Goal: Task Accomplishment & Management: Manage account settings

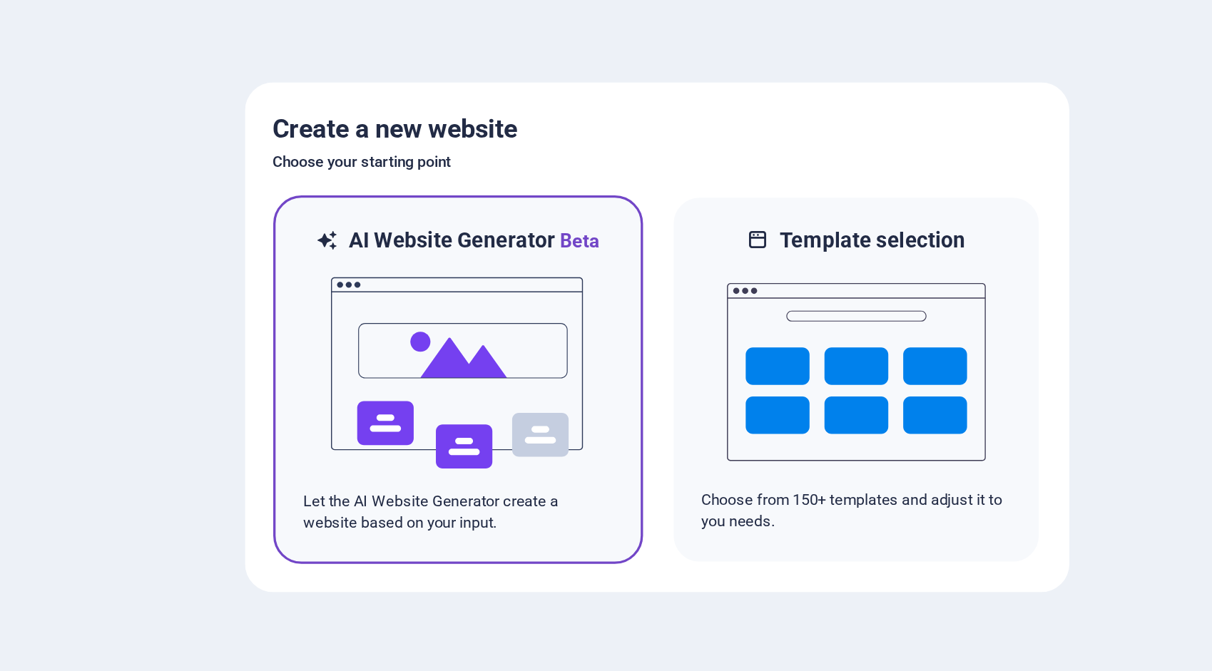
click at [485, 335] on img at bounding box center [485, 357] width 157 height 143
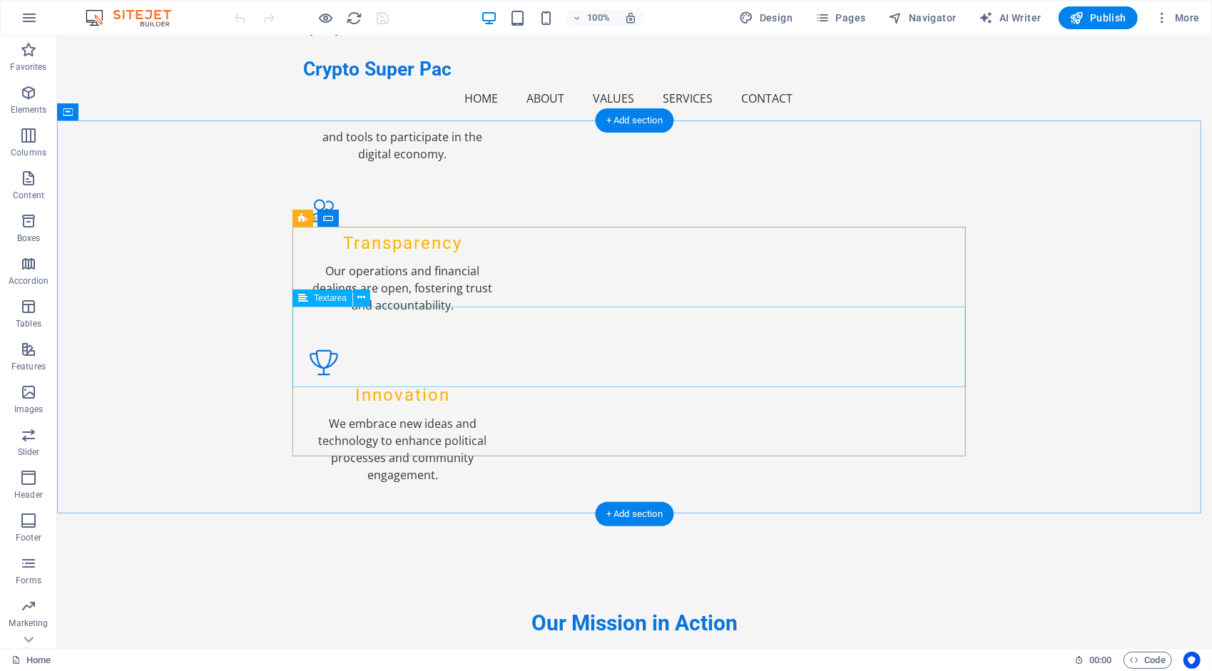
scroll to position [1827, 0]
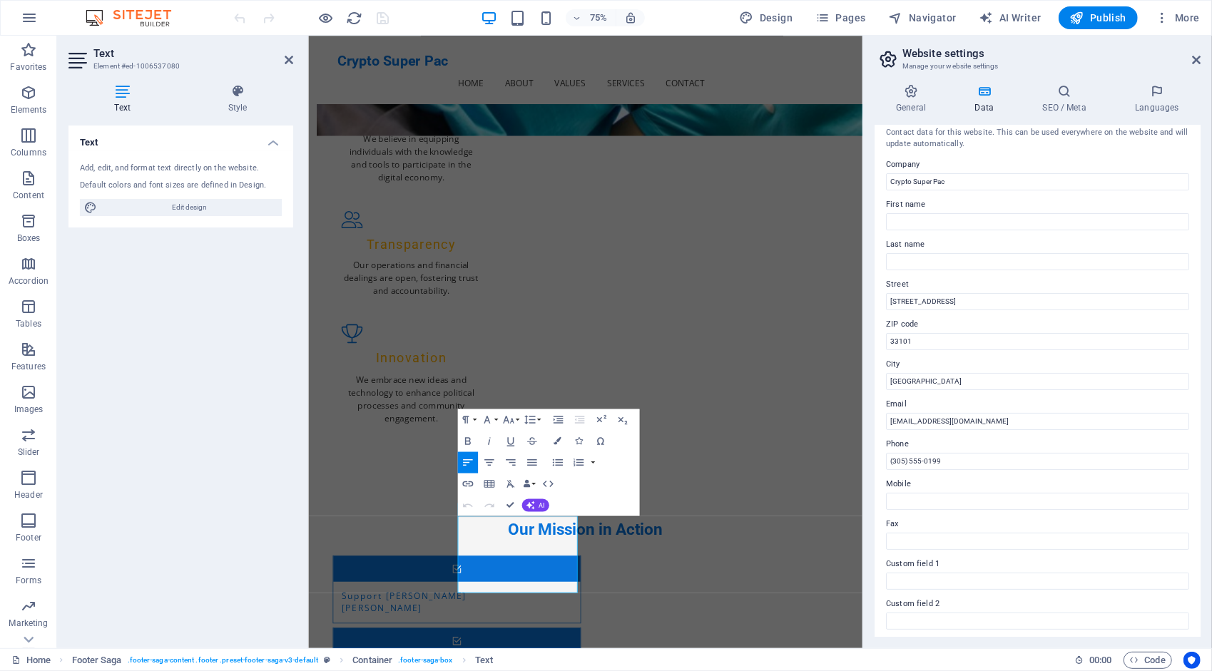
scroll to position [14, 0]
click at [947, 301] on input "[STREET_ADDRESS]" at bounding box center [1037, 297] width 303 height 17
drag, startPoint x: 961, startPoint y: 295, endPoint x: 873, endPoint y: 296, distance: 88.5
click at [873, 296] on div "General Data SEO / Meta Languages Website name [DOMAIN_NAME] Logo Drag files he…" at bounding box center [1037, 361] width 349 height 576
paste input "[STREET_ADDRESS]"
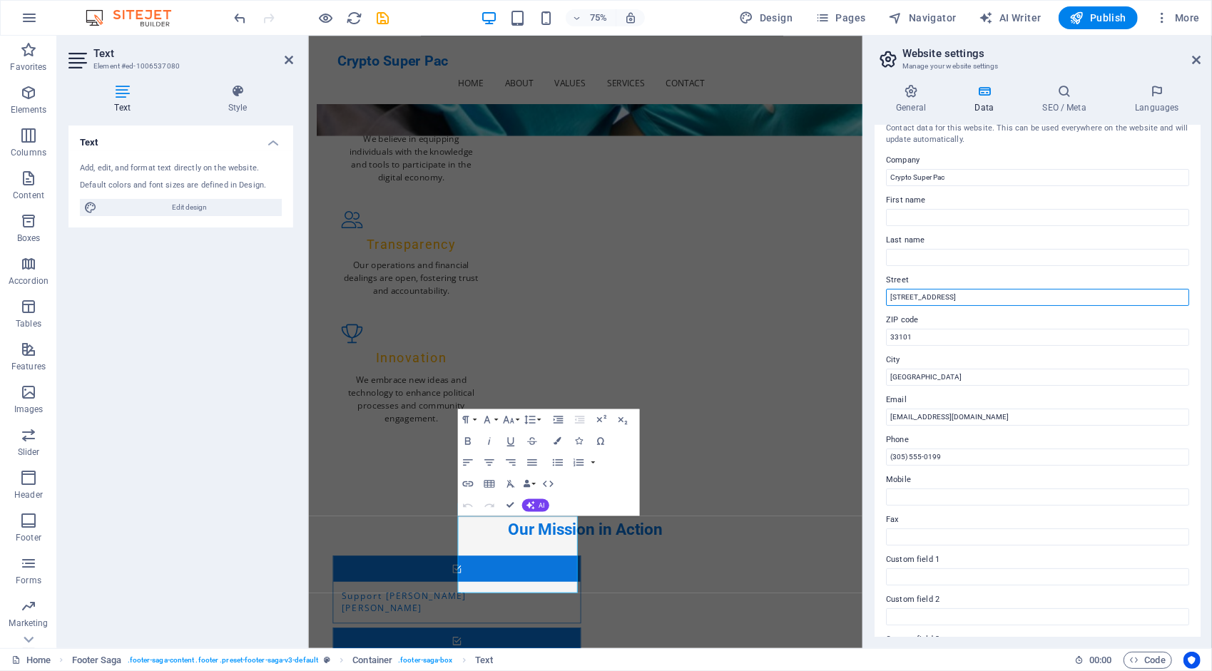
drag, startPoint x: 962, startPoint y: 294, endPoint x: 996, endPoint y: 290, distance: 33.8
click at [996, 290] on input "[STREET_ADDRESS]" at bounding box center [1037, 297] width 303 height 17
type input "[STREET_ADDRESS]"
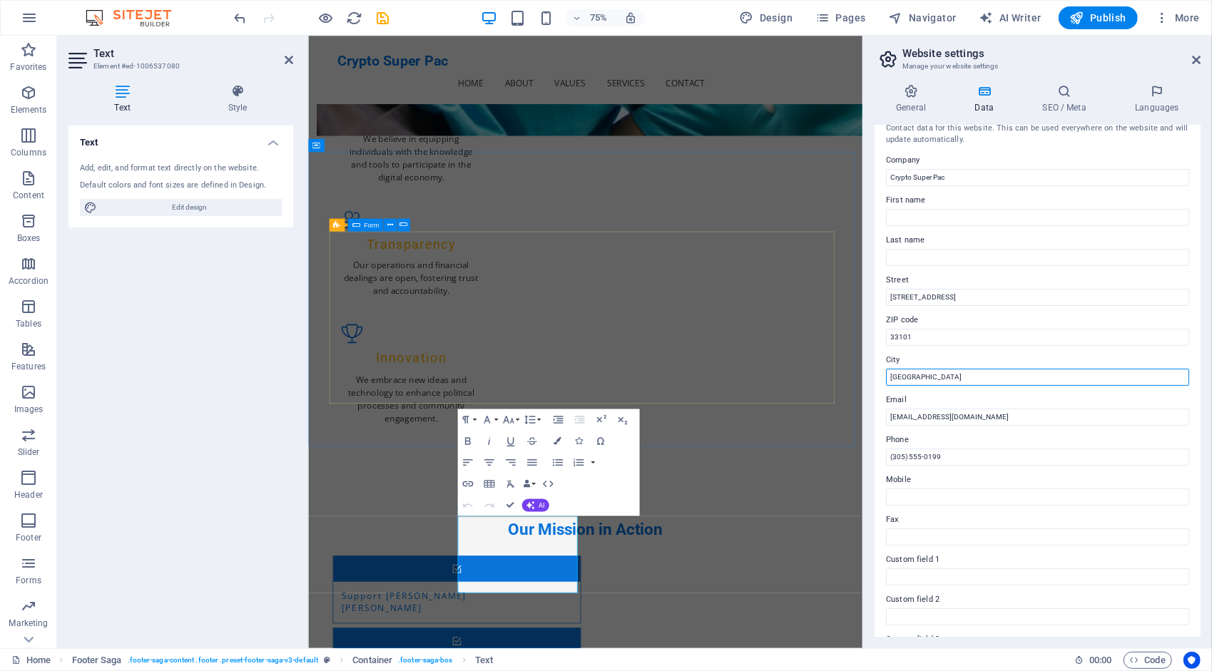
drag, startPoint x: 1232, startPoint y: 416, endPoint x: 971, endPoint y: 492, distance: 272.0
click at [922, 377] on input "[GEOGRAPHIC_DATA]" at bounding box center [1037, 377] width 303 height 17
type input "M"
paste input "allahassee"
type input "Tallahassee"
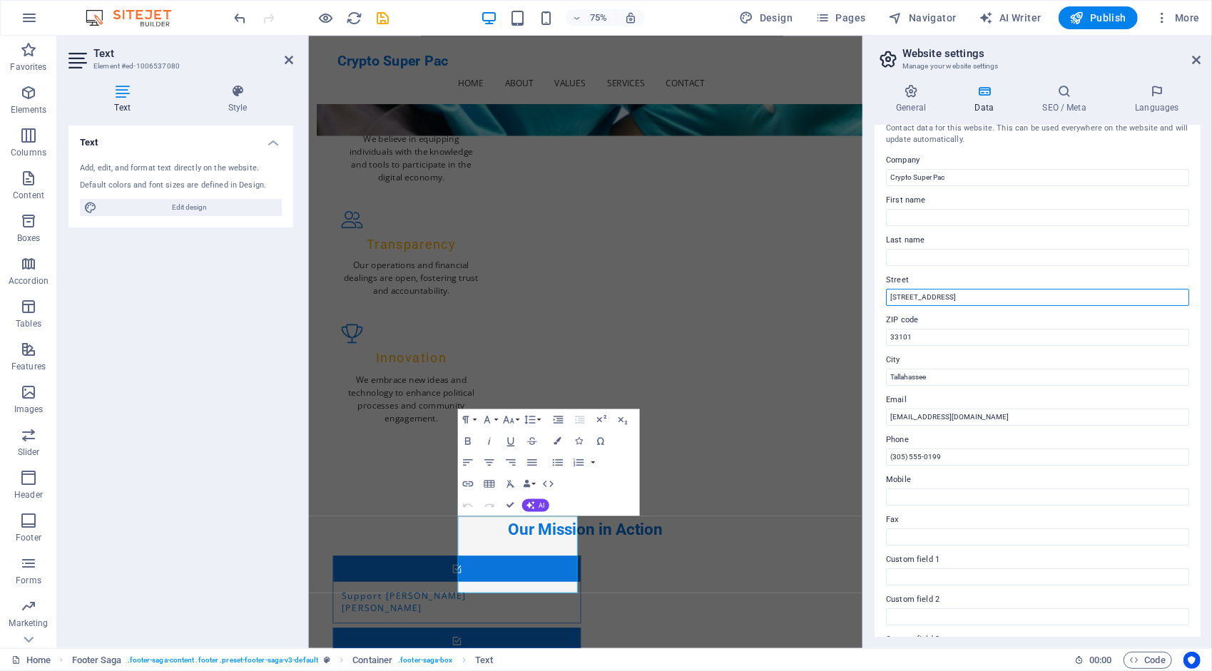
click at [1024, 297] on input "[STREET_ADDRESS]" at bounding box center [1037, 297] width 303 height 17
type input "[STREET_ADDRESS]"
click at [948, 336] on input "33101" at bounding box center [1037, 337] width 303 height 17
type input "3"
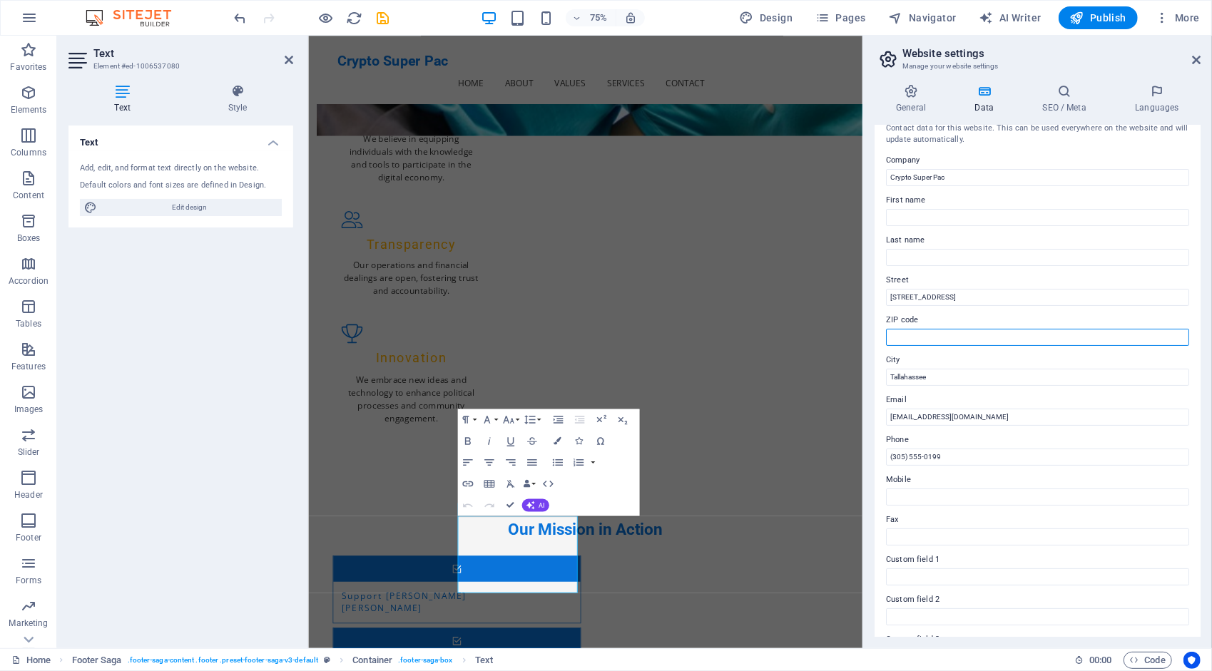
paste input "32312"
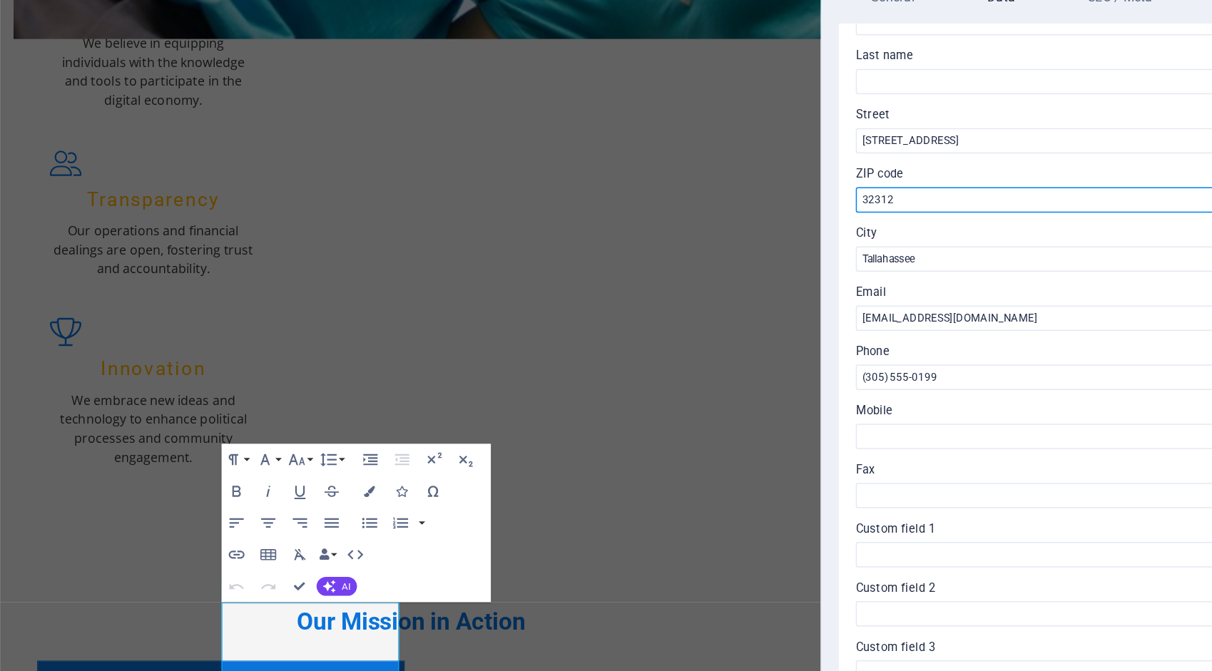
scroll to position [108, 0]
type input "32312"
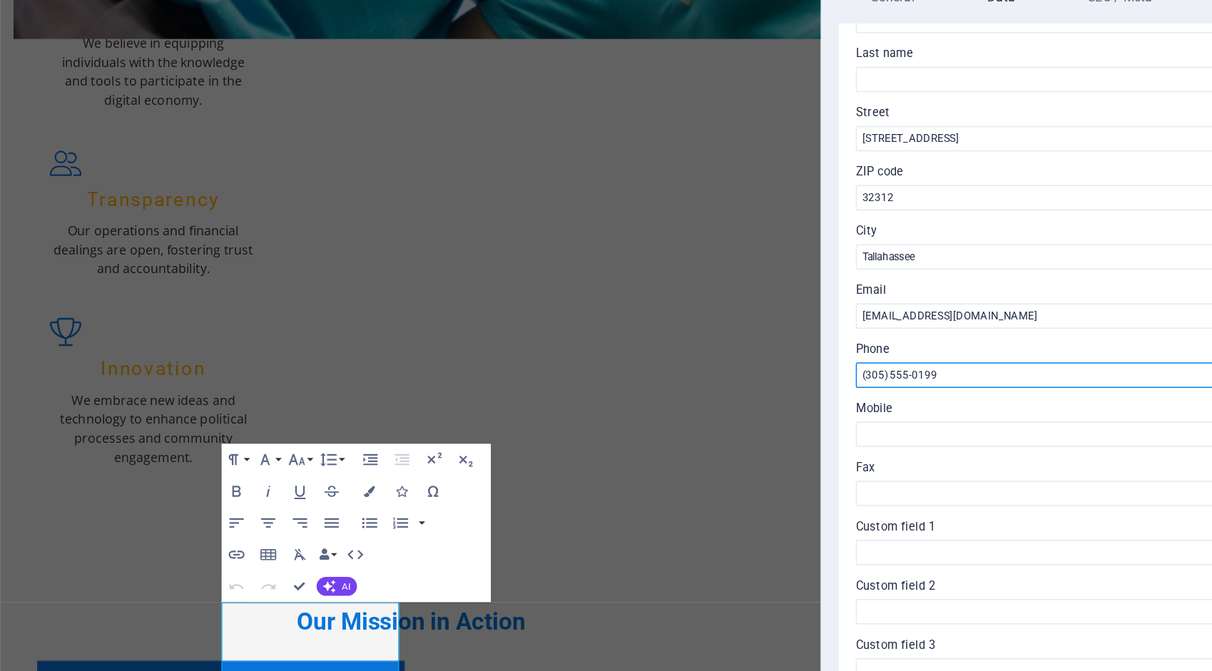
click at [956, 359] on input "(305) 555-0199" at bounding box center [1037, 362] width 303 height 17
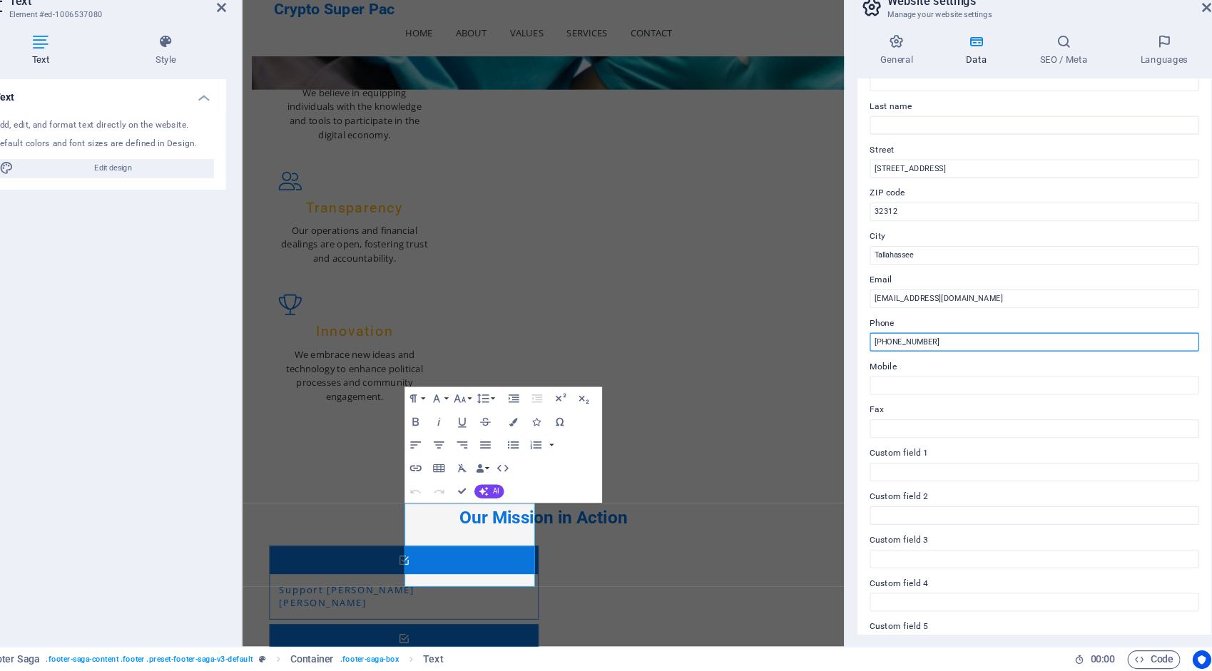
scroll to position [107, 0]
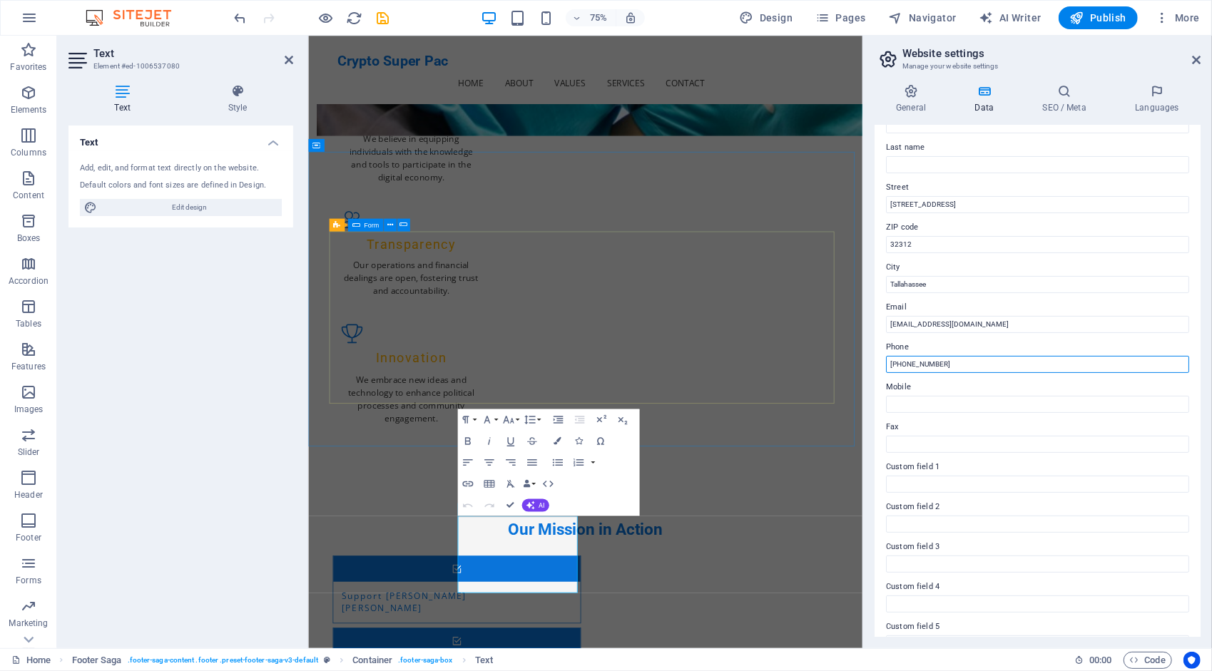
type input "[PHONE_NUMBER]"
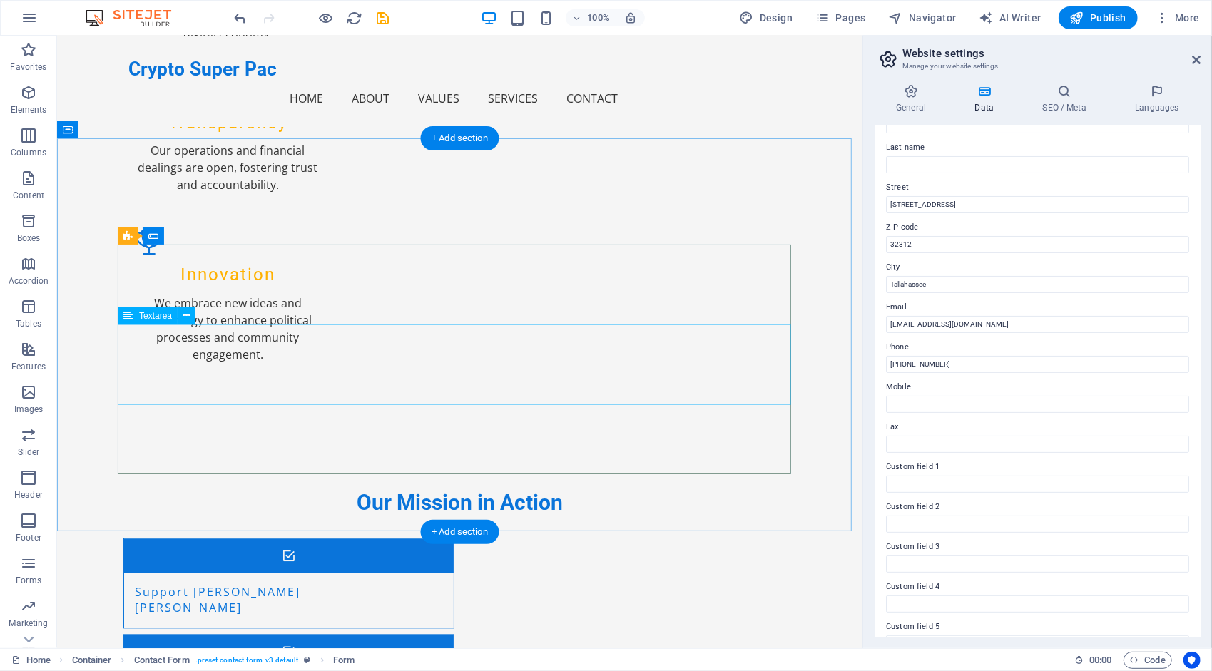
scroll to position [1827, 0]
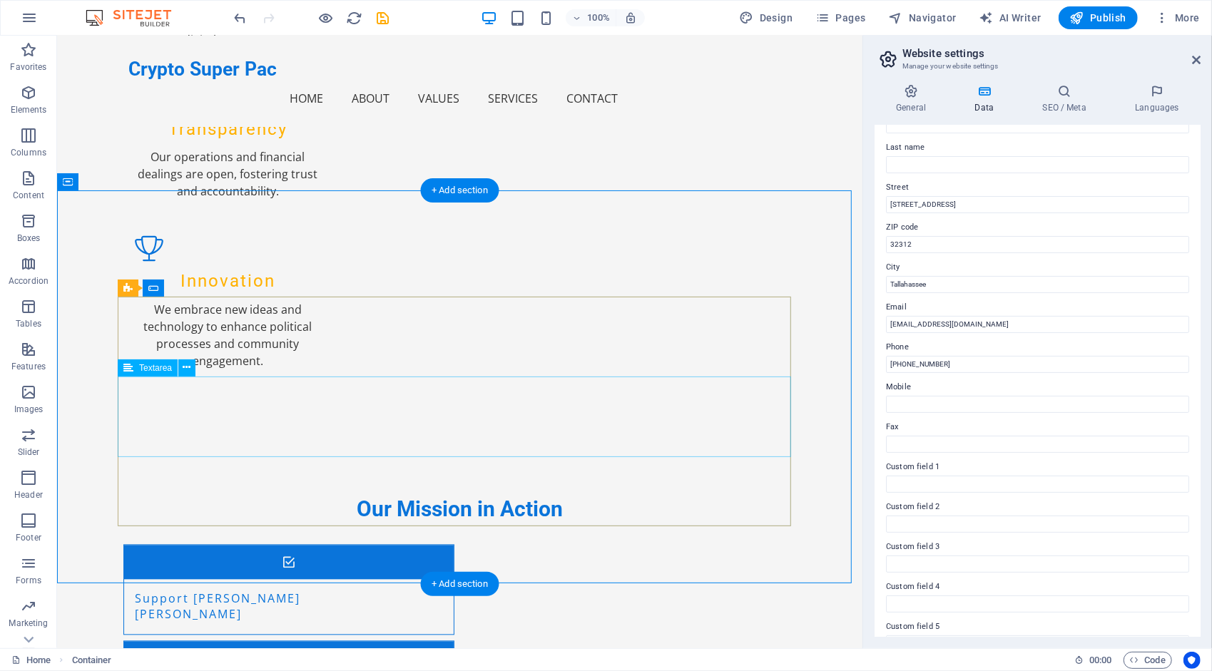
scroll to position [1623, 0]
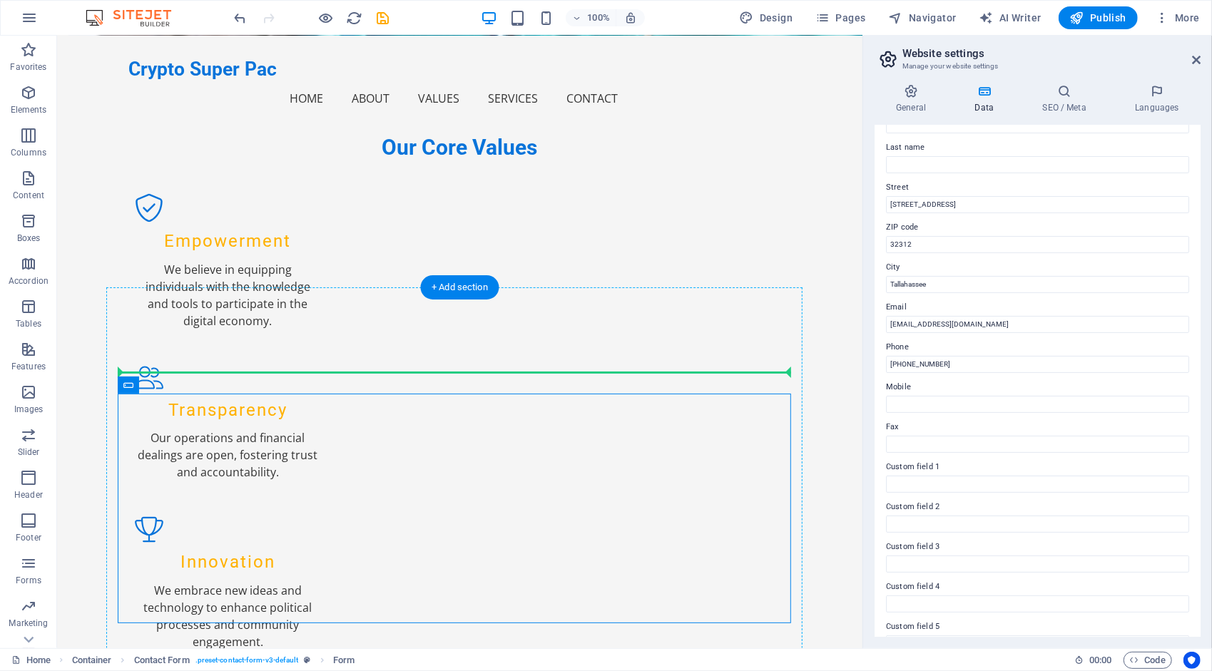
drag, startPoint x: 628, startPoint y: 558, endPoint x: 705, endPoint y: 349, distance: 222.7
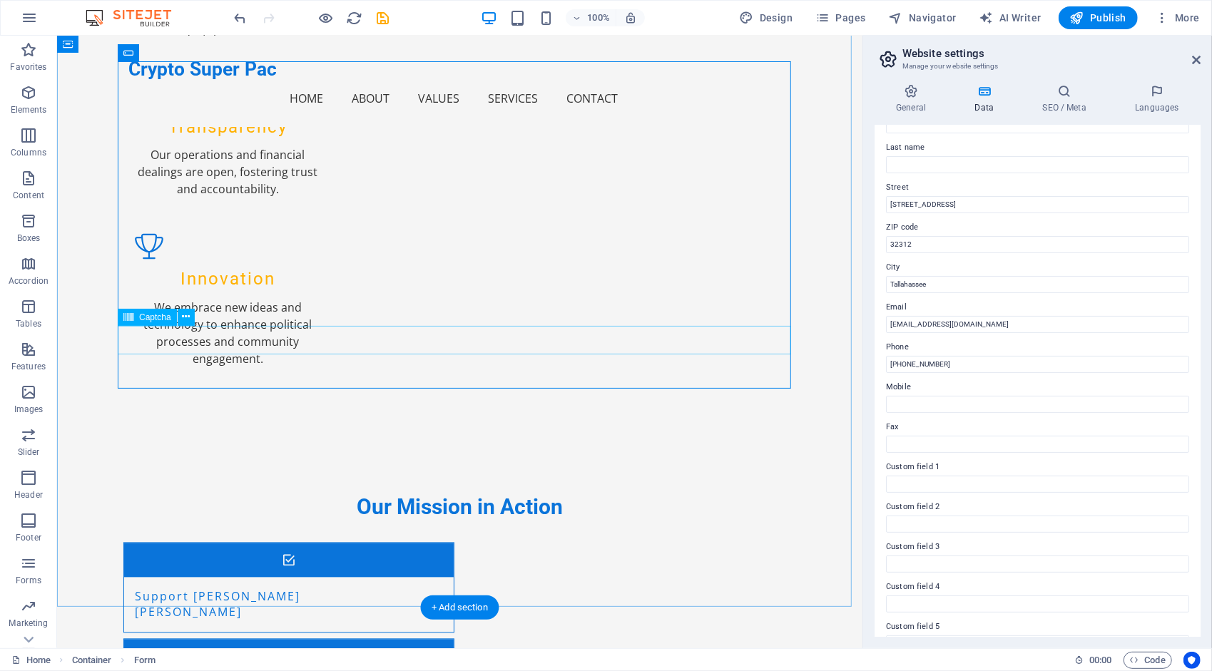
scroll to position [2037, 0]
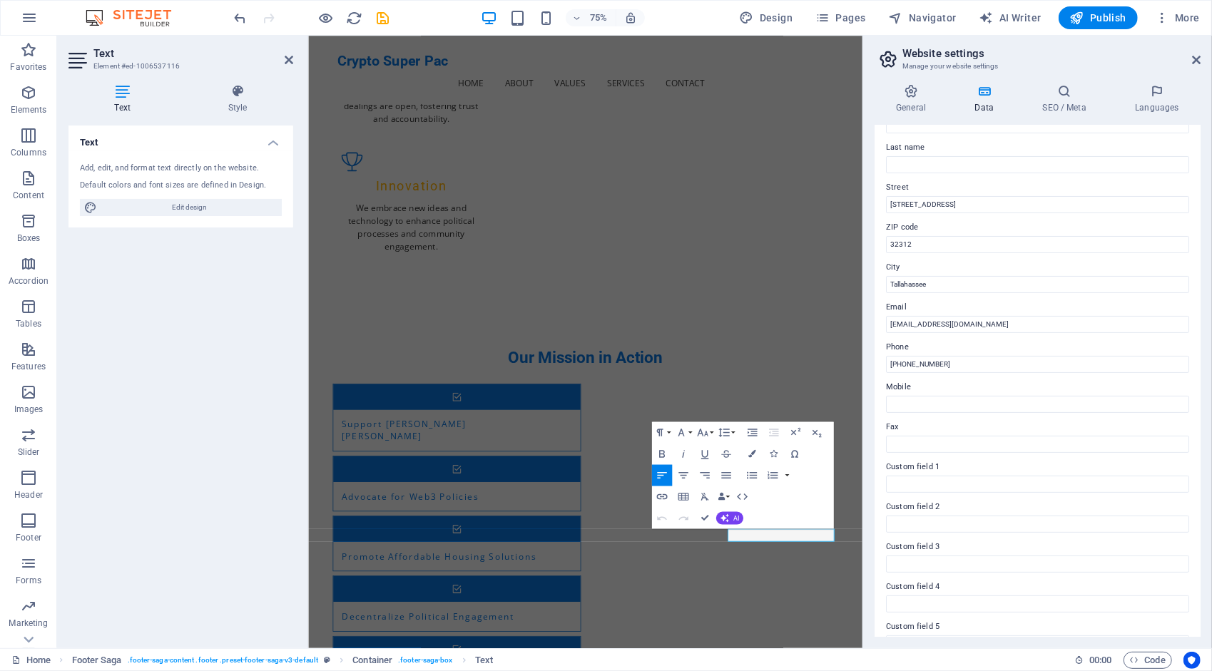
scroll to position [2017, 0]
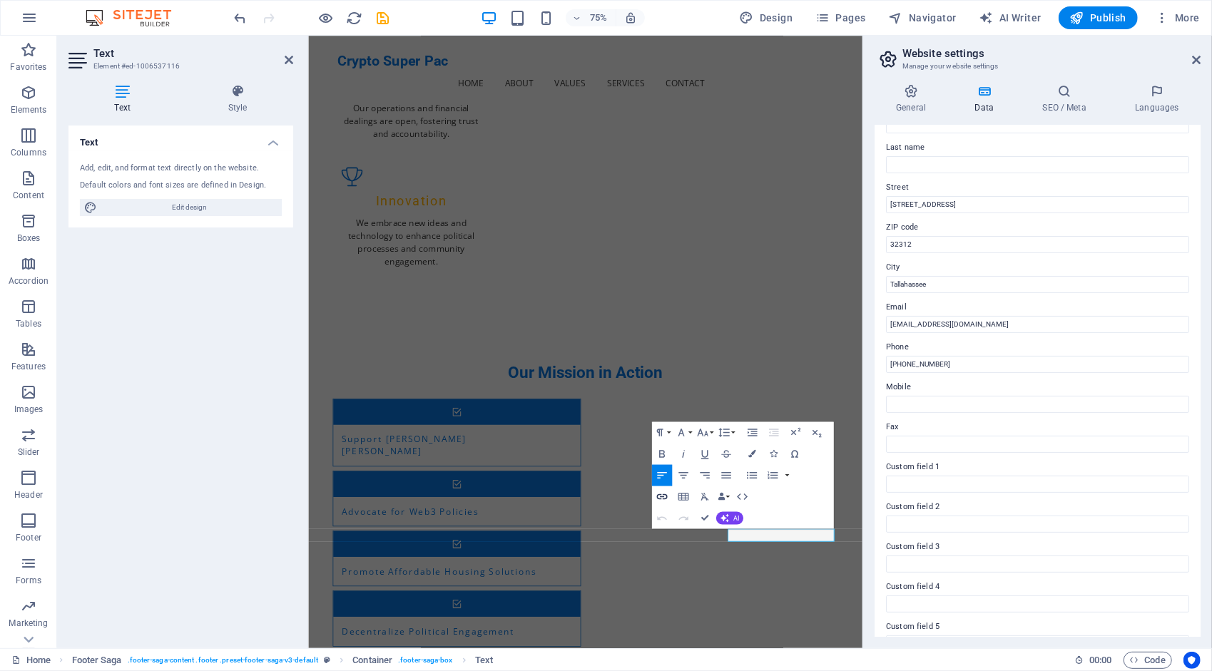
click at [665, 495] on icon "button" at bounding box center [661, 497] width 13 height 13
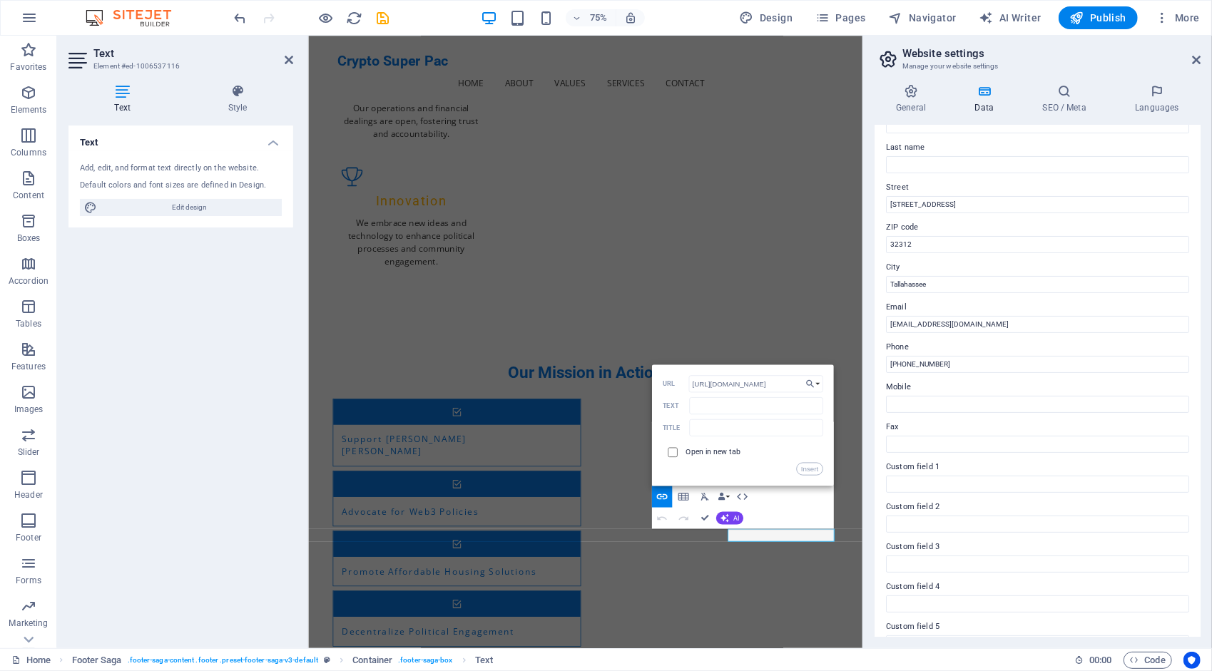
type input "[URL][DOMAIN_NAME]"
click at [670, 454] on input "checkbox" at bounding box center [671, 451] width 10 height 10
checkbox input "true"
click at [805, 465] on button "Insert" at bounding box center [809, 469] width 27 height 13
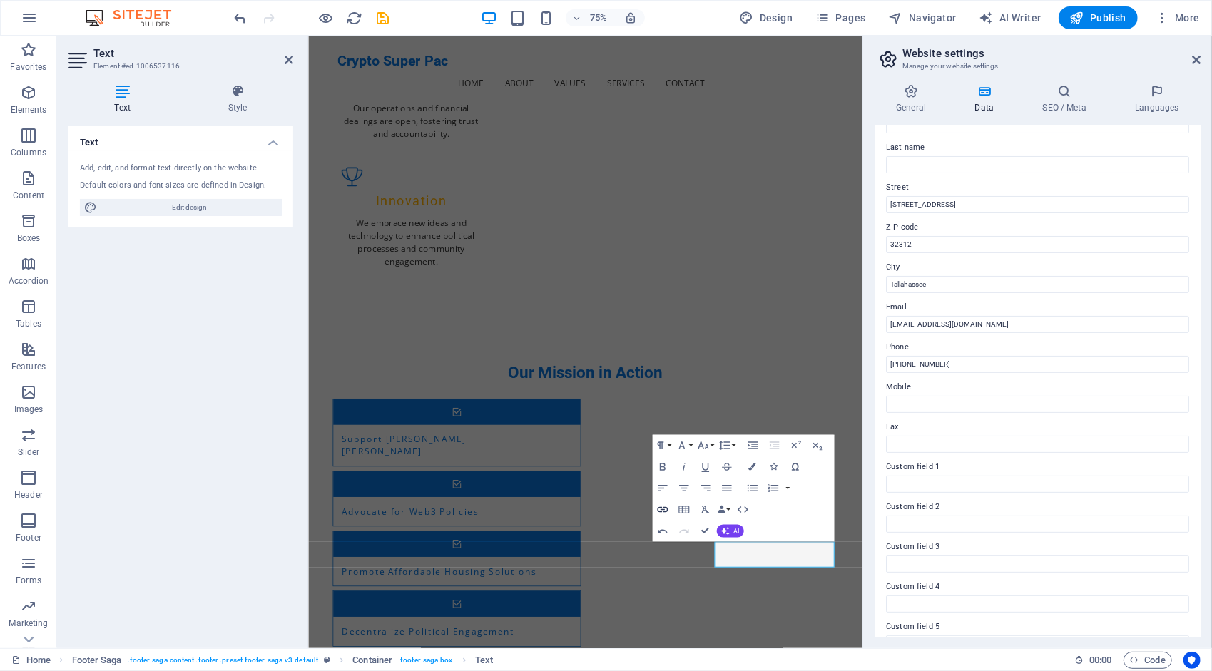
type input "[URL][DOMAIN_NAME]"
click at [663, 507] on icon "button" at bounding box center [662, 510] width 11 height 6
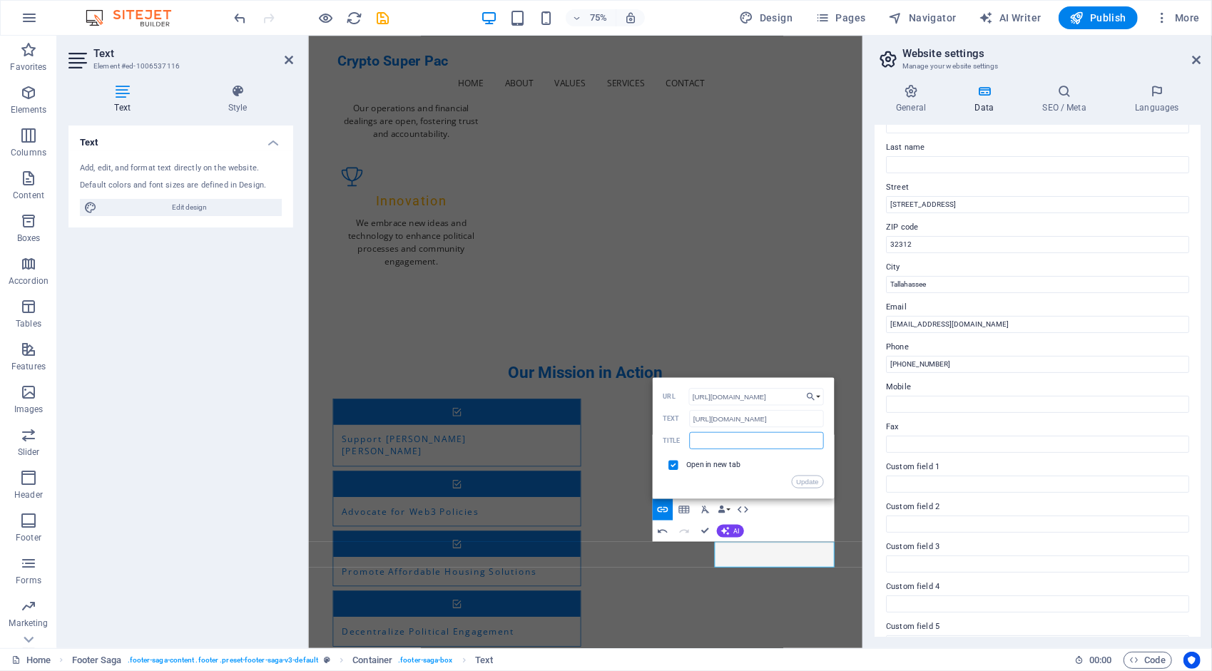
click at [724, 435] on input "text" at bounding box center [756, 440] width 134 height 17
type input "@CryptoSuperPac"
click at [811, 485] on button "Update" at bounding box center [807, 482] width 32 height 13
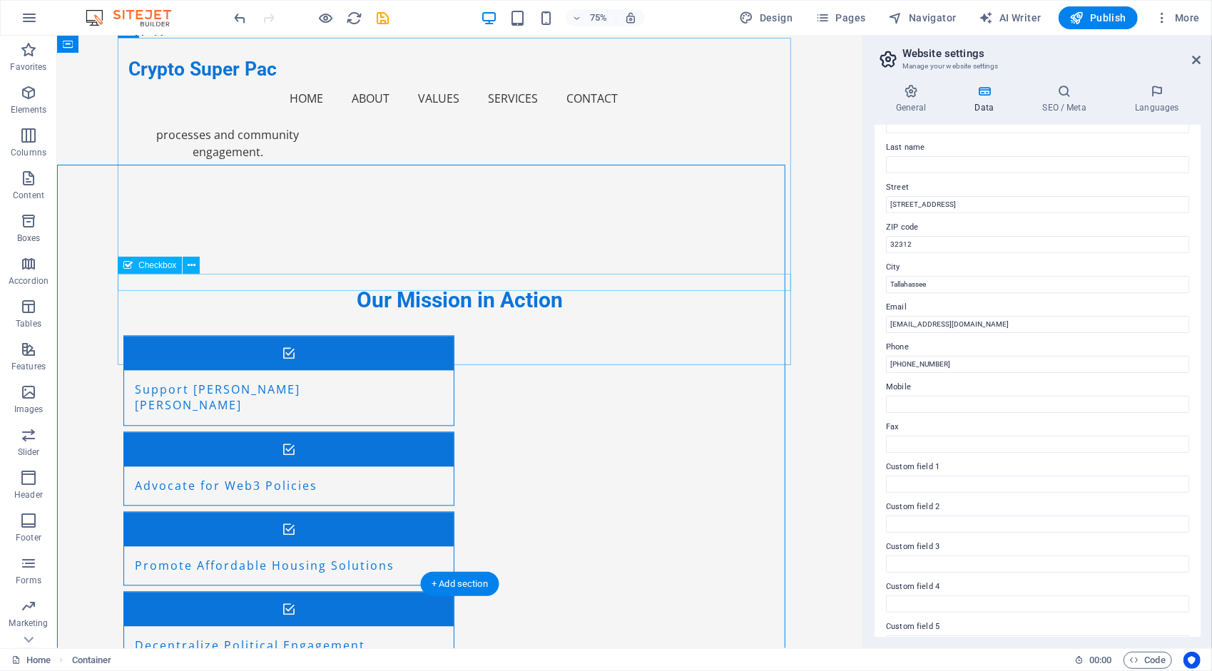
scroll to position [2037, 0]
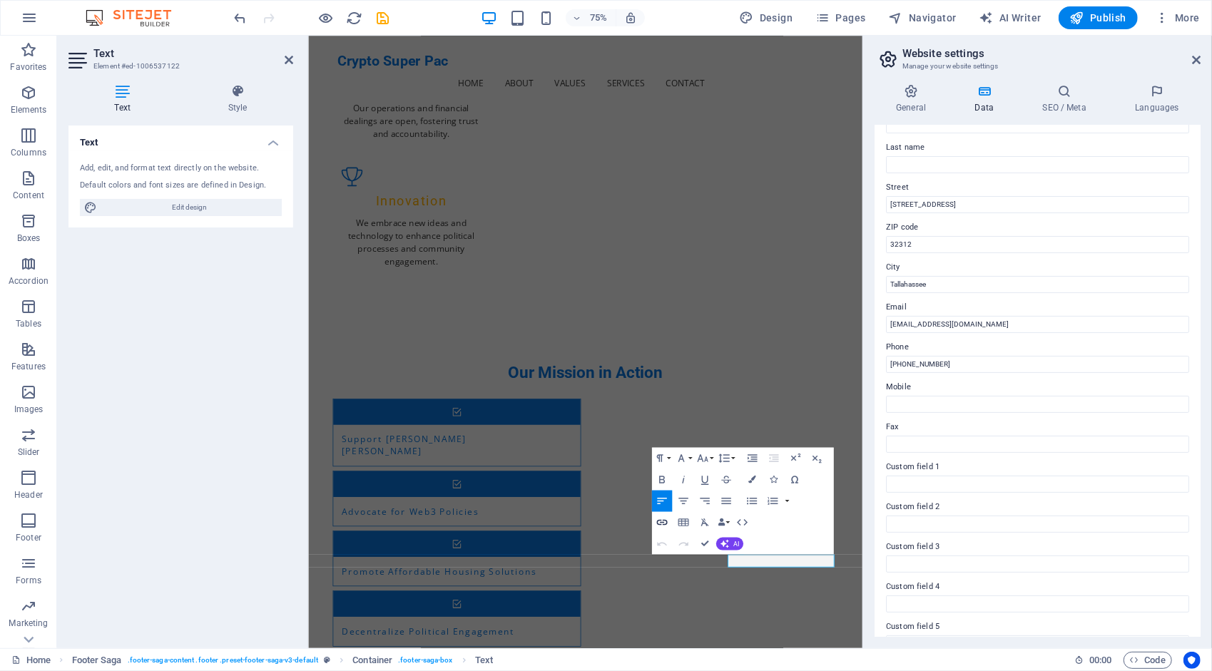
click at [658, 521] on icon "button" at bounding box center [661, 522] width 13 height 13
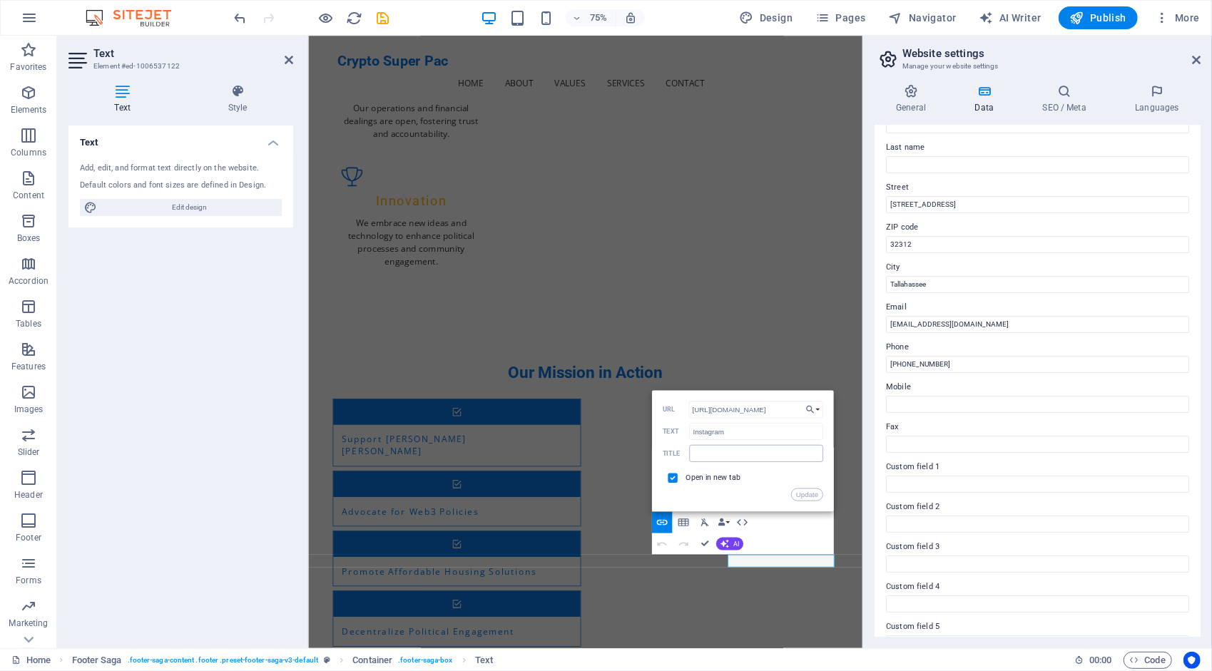
scroll to position [0, 37]
type input "[URL][DOMAIN_NAME]"
click at [758, 449] on input "text" at bounding box center [756, 453] width 134 height 17
type input "S"
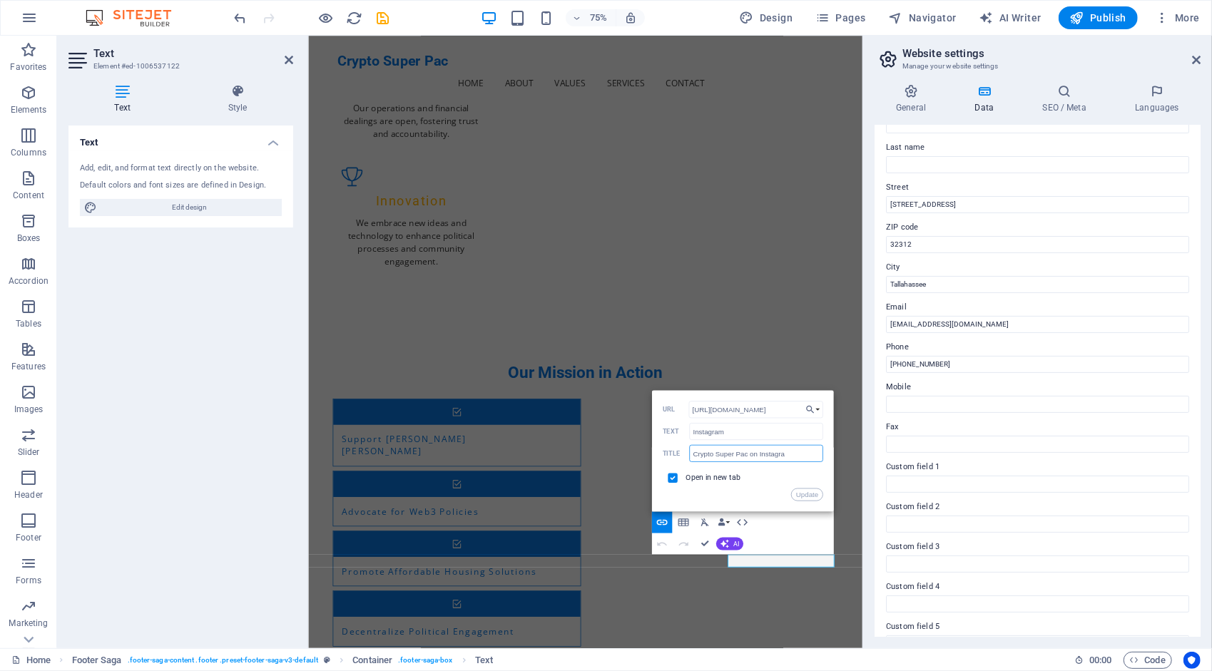
type input "Crypto Super Pac on Instagram"
click at [818, 499] on button "Update" at bounding box center [807, 495] width 32 height 13
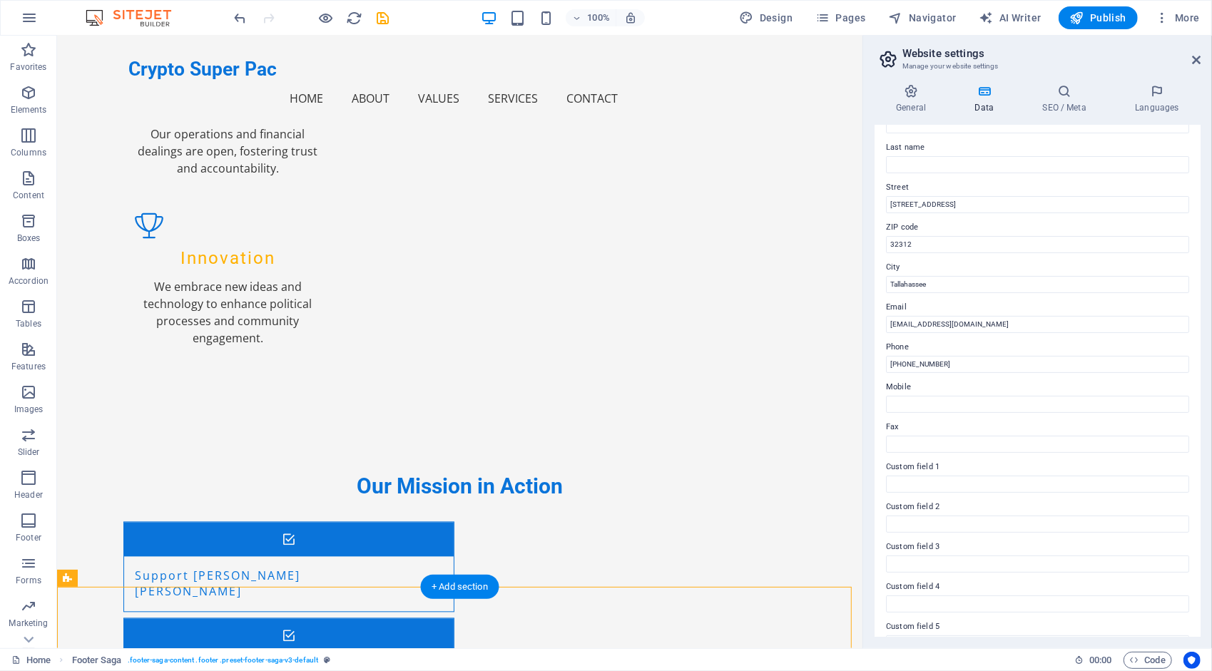
scroll to position [1829, 0]
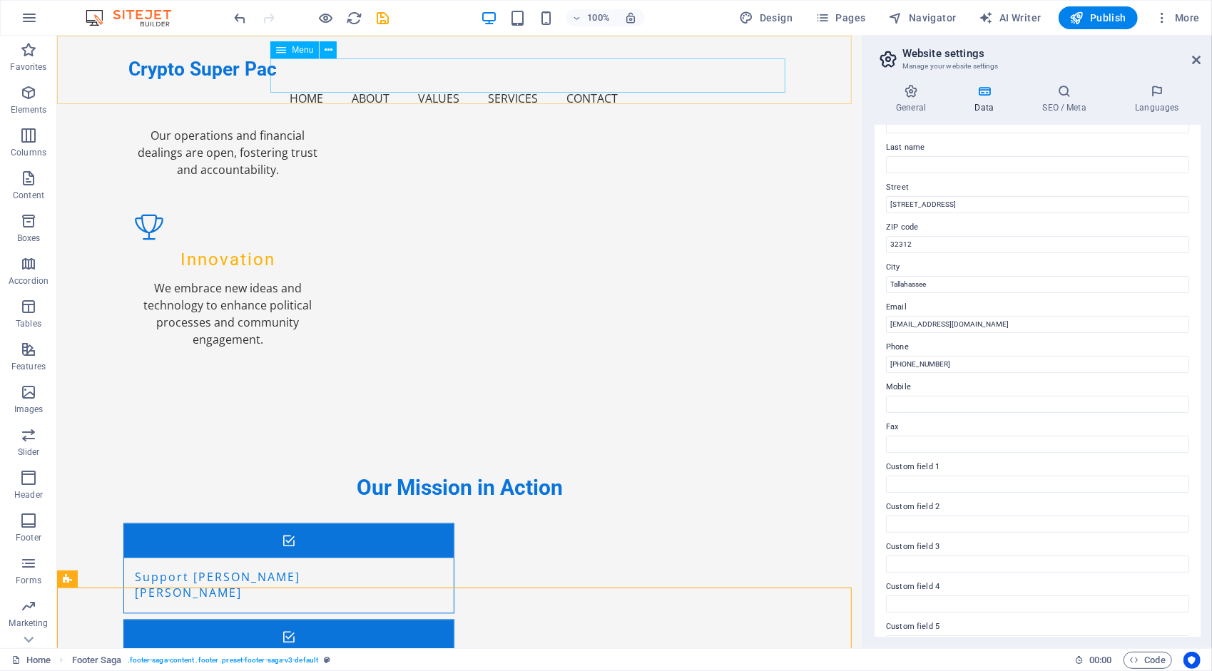
click at [591, 81] on nav "Home About Values Services Contact" at bounding box center [459, 98] width 662 height 34
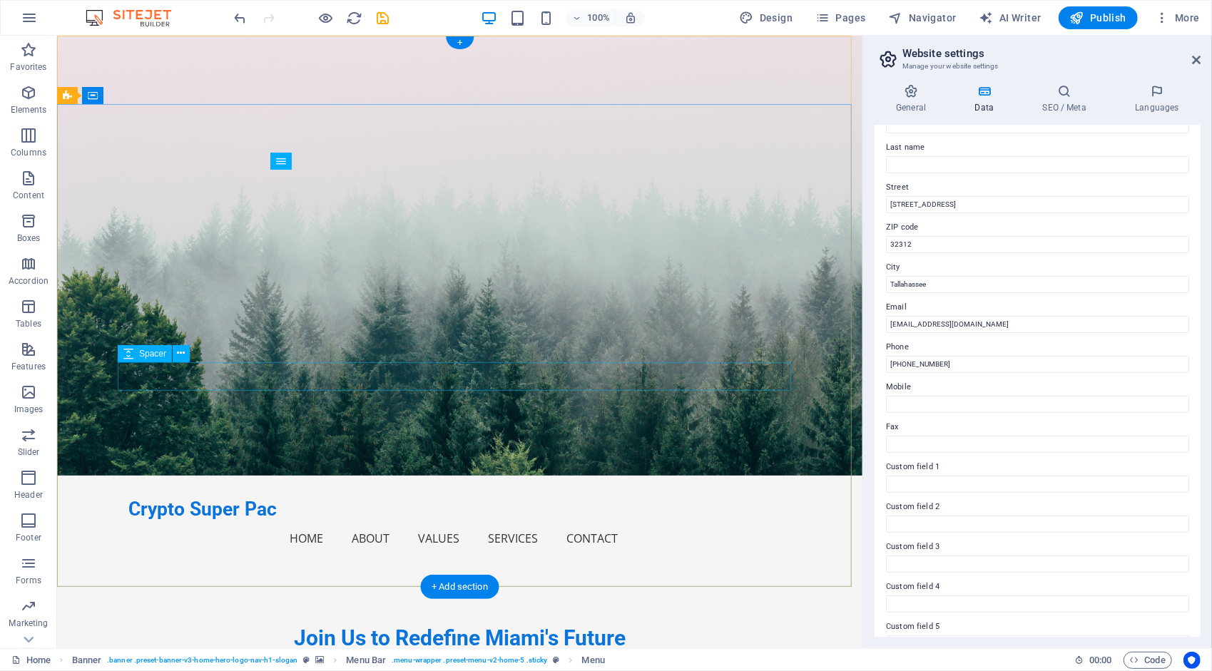
scroll to position [0, 0]
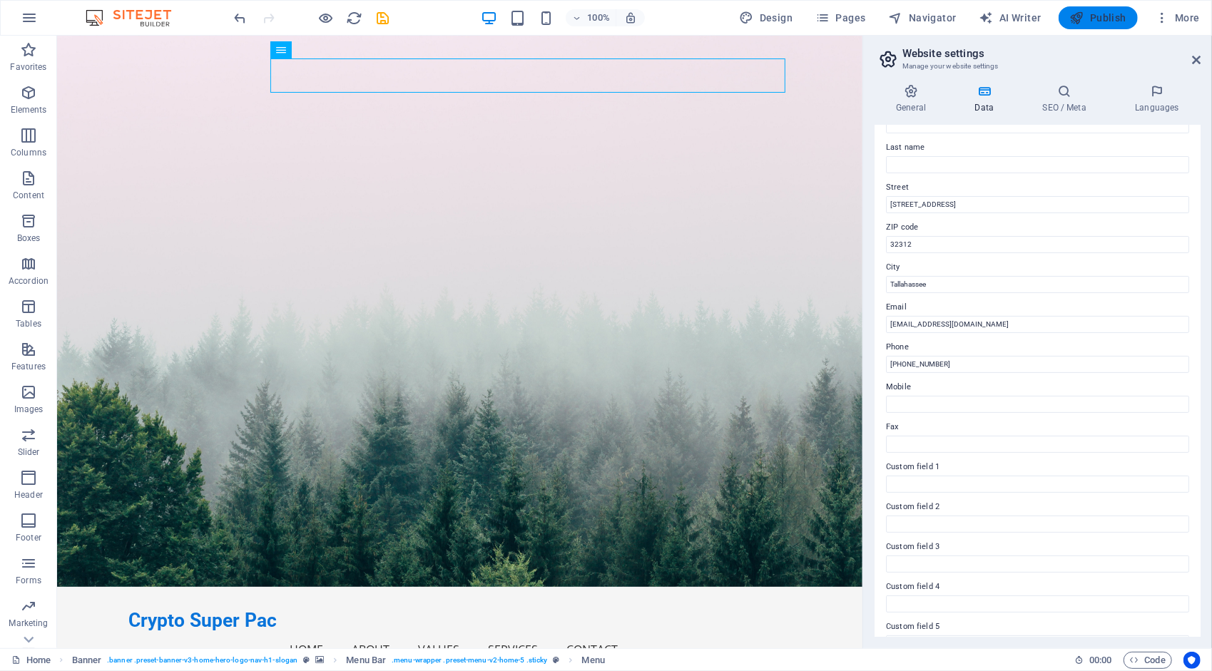
click at [1118, 11] on span "Publish" at bounding box center [1098, 18] width 56 height 14
checkbox input "false"
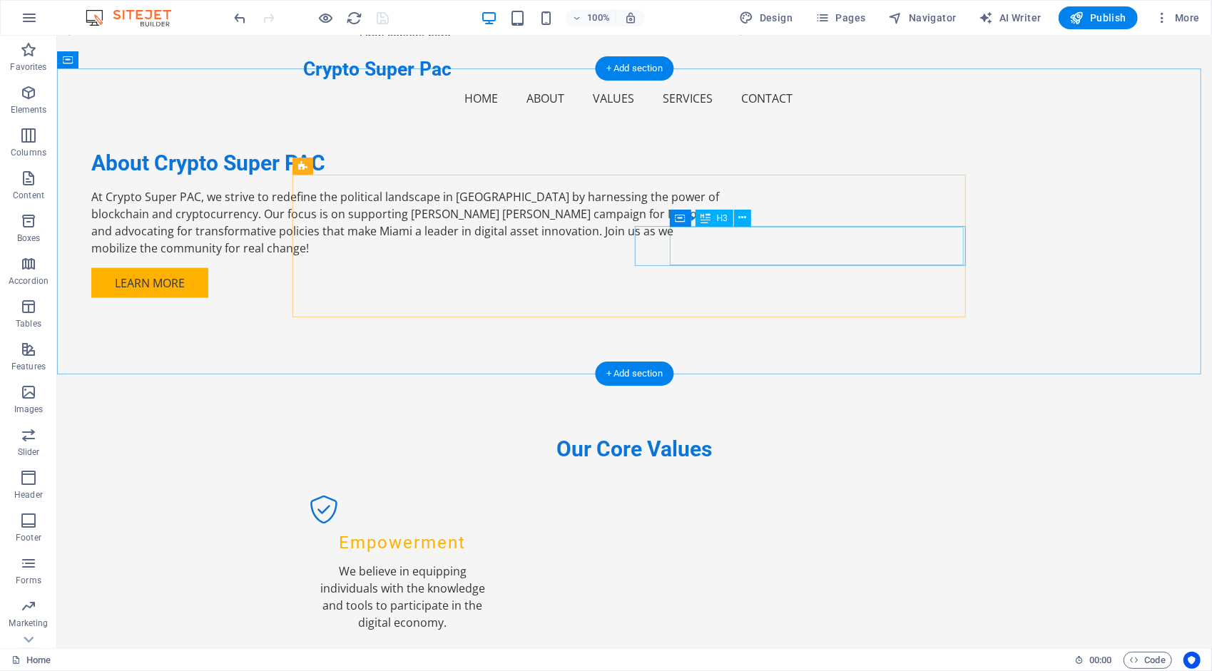
scroll to position [1228, 0]
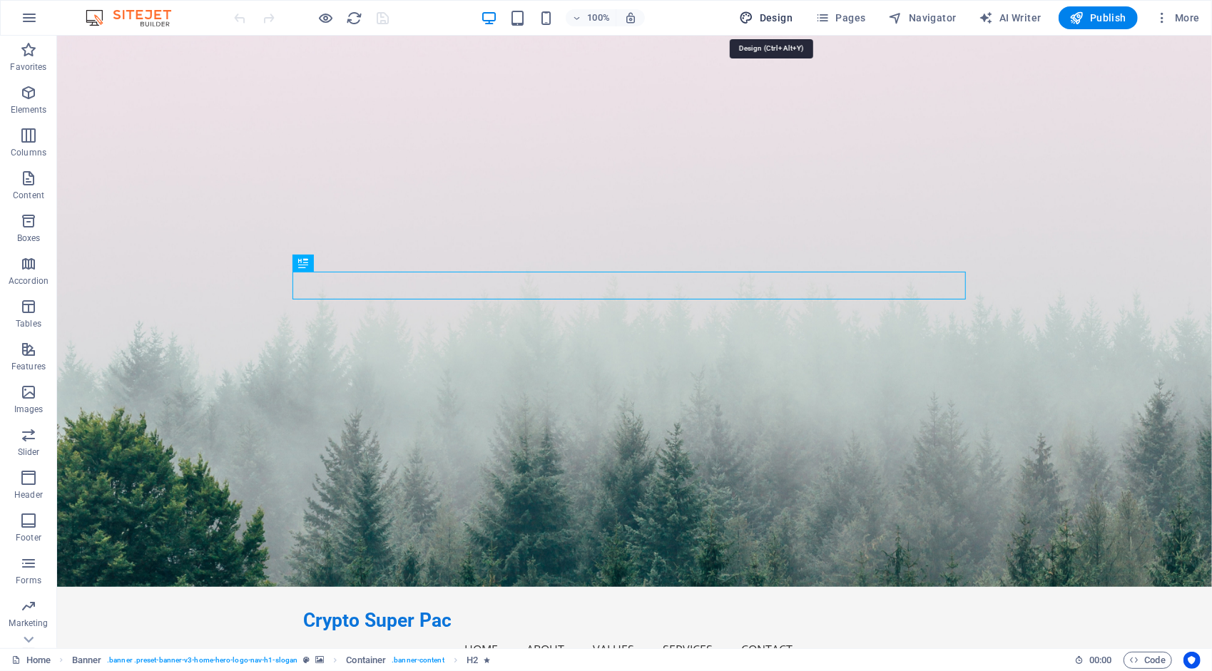
click at [772, 14] on span "Design" at bounding box center [766, 18] width 53 height 14
select select "px"
select select "200"
select select "px"
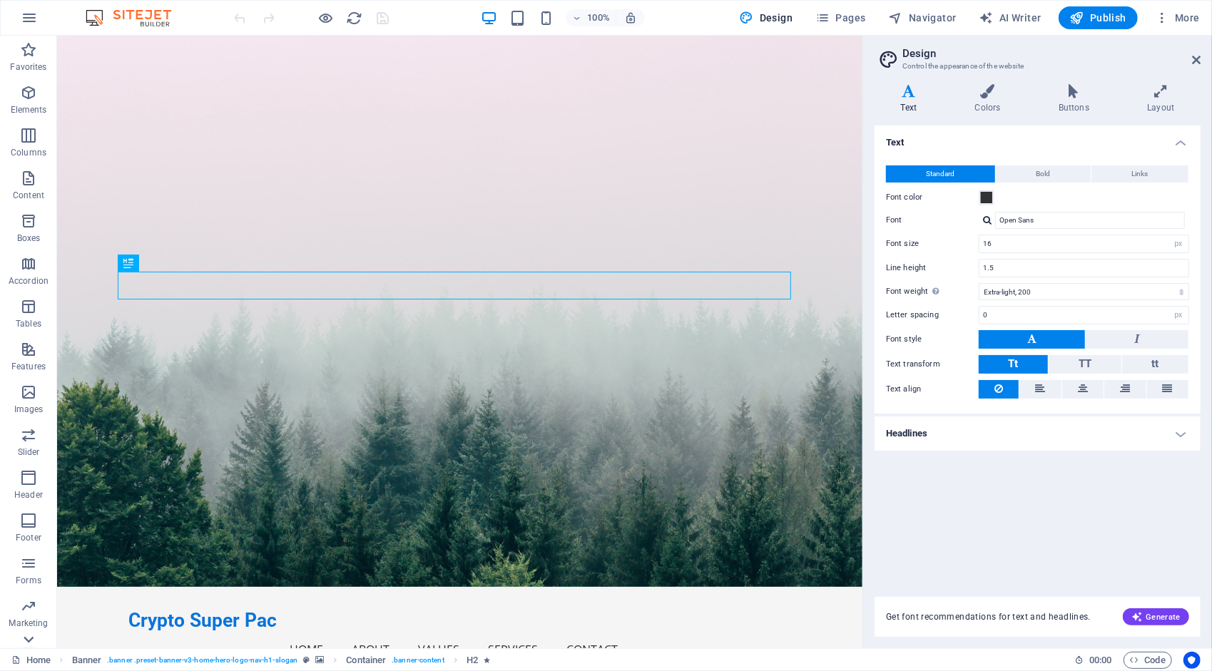
click at [24, 638] on icon at bounding box center [29, 640] width 10 height 6
click at [1201, 63] on aside "Design Control the appearance of the website Variants Text Colors Buttons Layou…" at bounding box center [1036, 342] width 349 height 613
click at [1197, 61] on icon at bounding box center [1196, 59] width 9 height 11
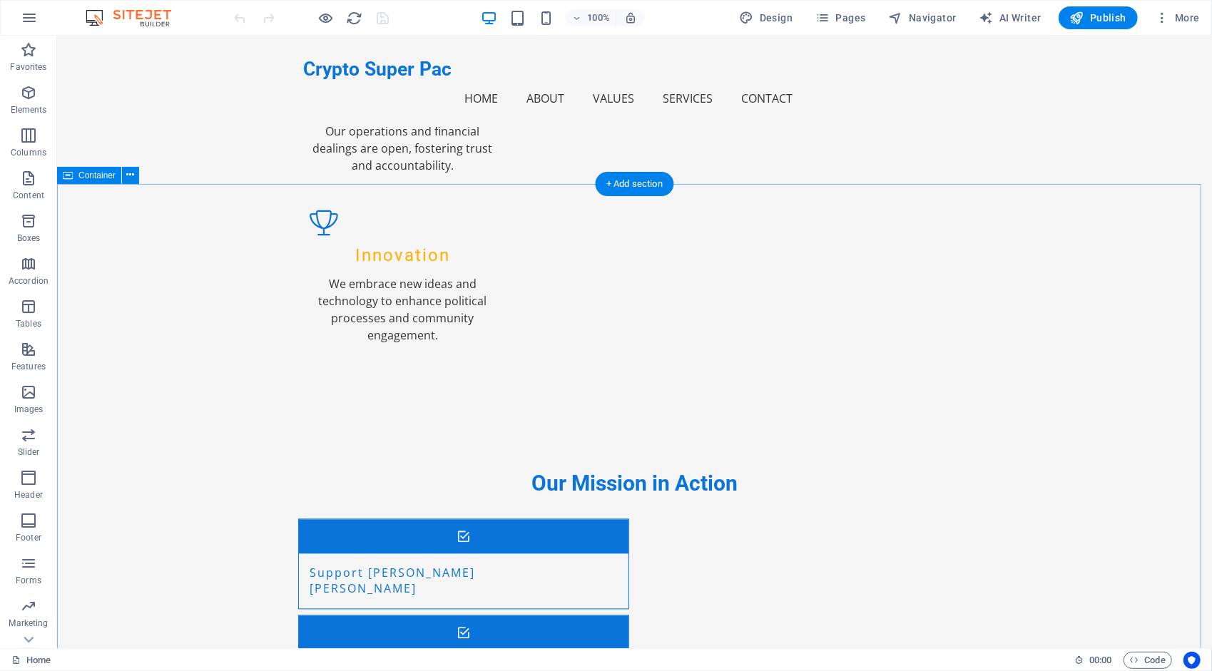
scroll to position [2037, 0]
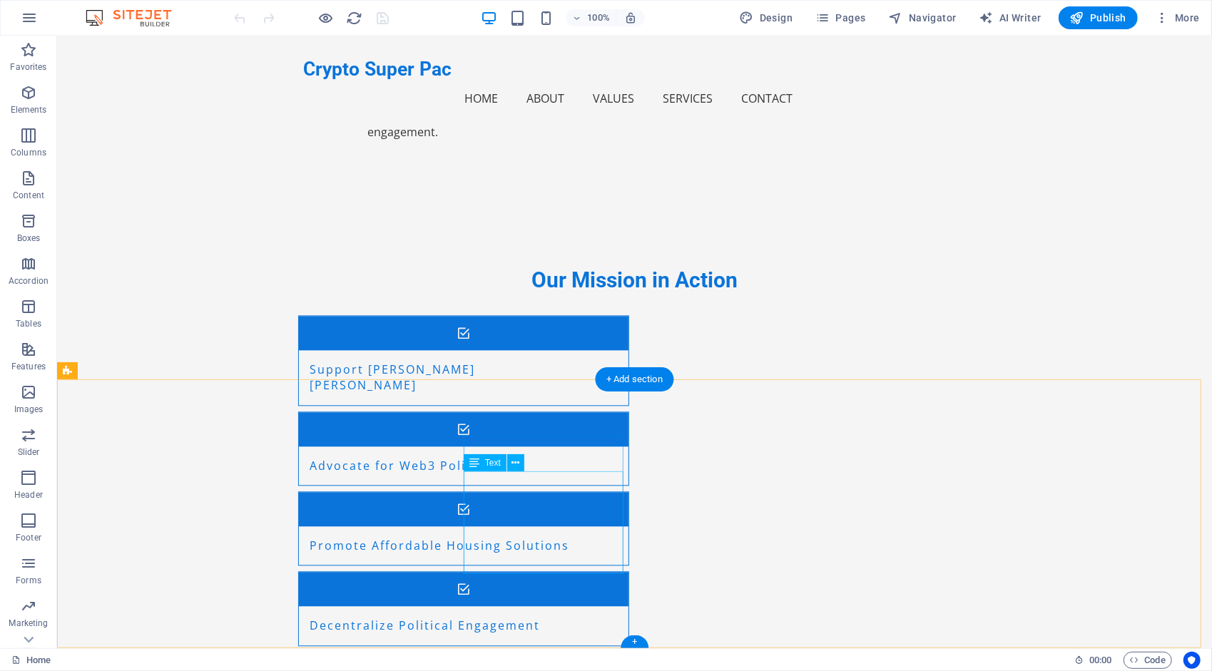
drag, startPoint x: 464, startPoint y: 480, endPoint x: 563, endPoint y: 491, distance: 99.0
copy div "3458 Lakeshore Drive 32312 Tallahassee"
